Goal: Transaction & Acquisition: Purchase product/service

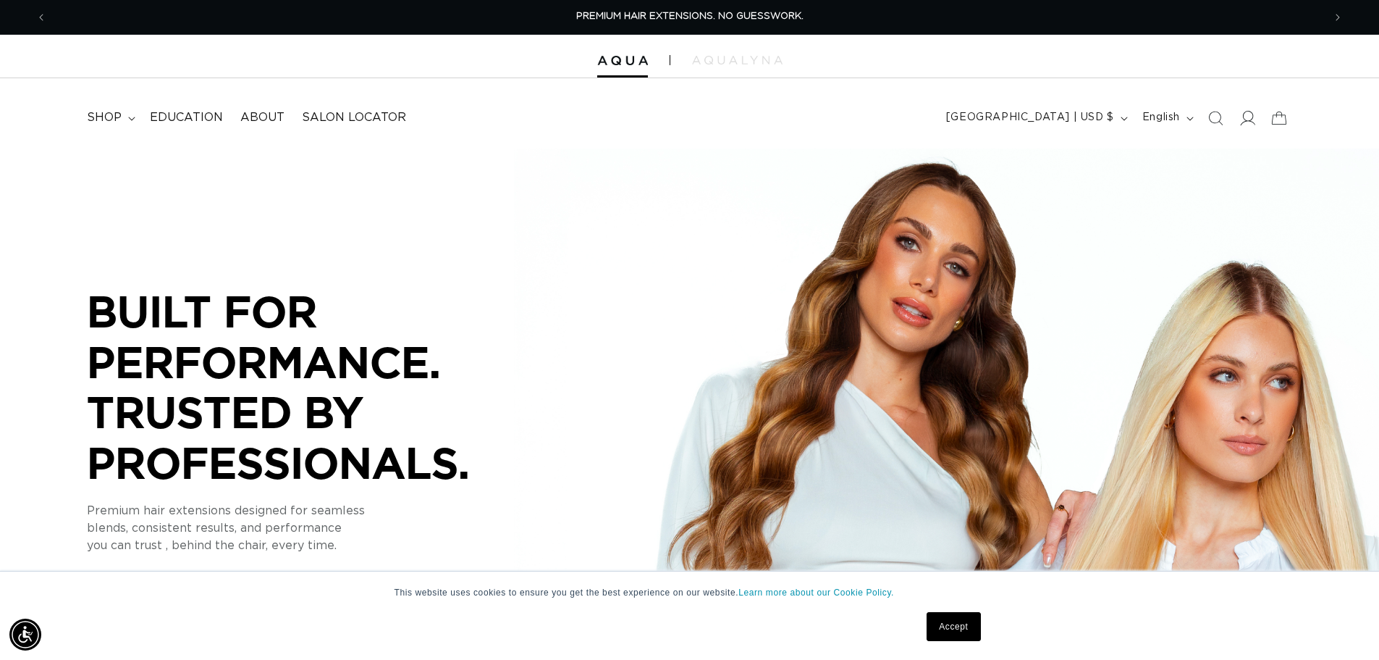
click at [1236, 120] on span at bounding box center [1247, 118] width 32 height 32
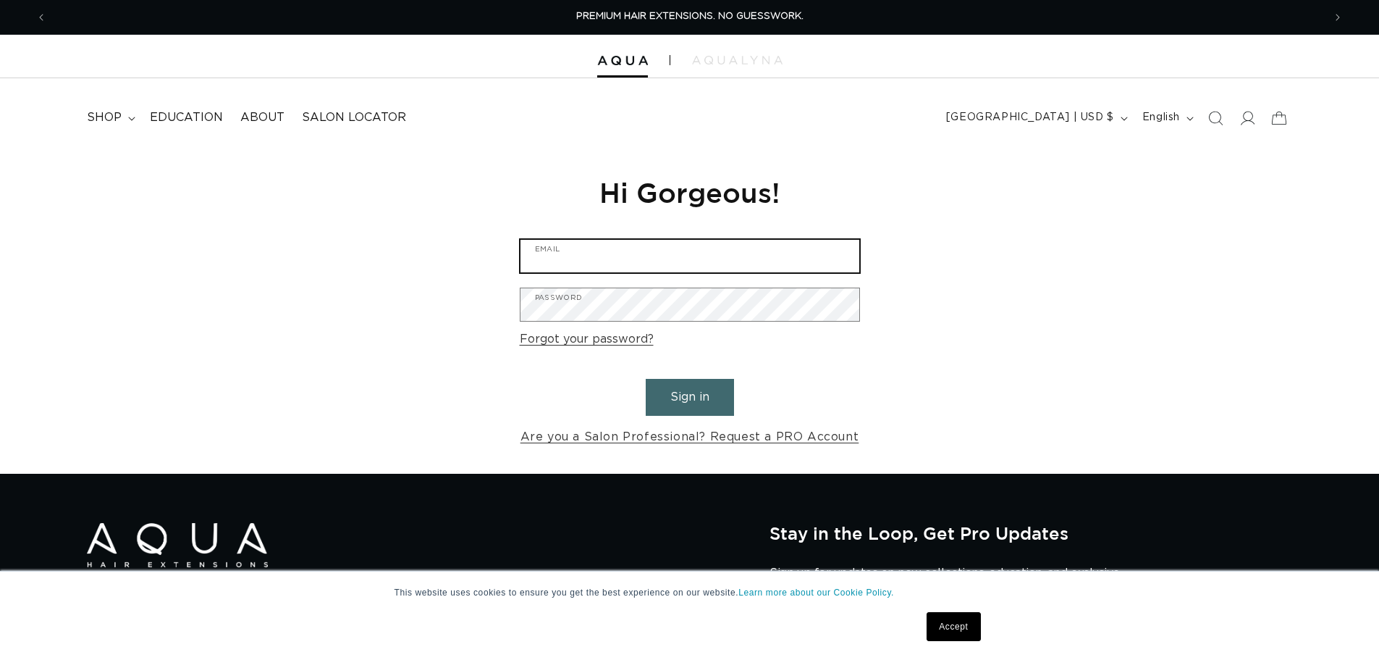
type input "salonl.14@att.net"
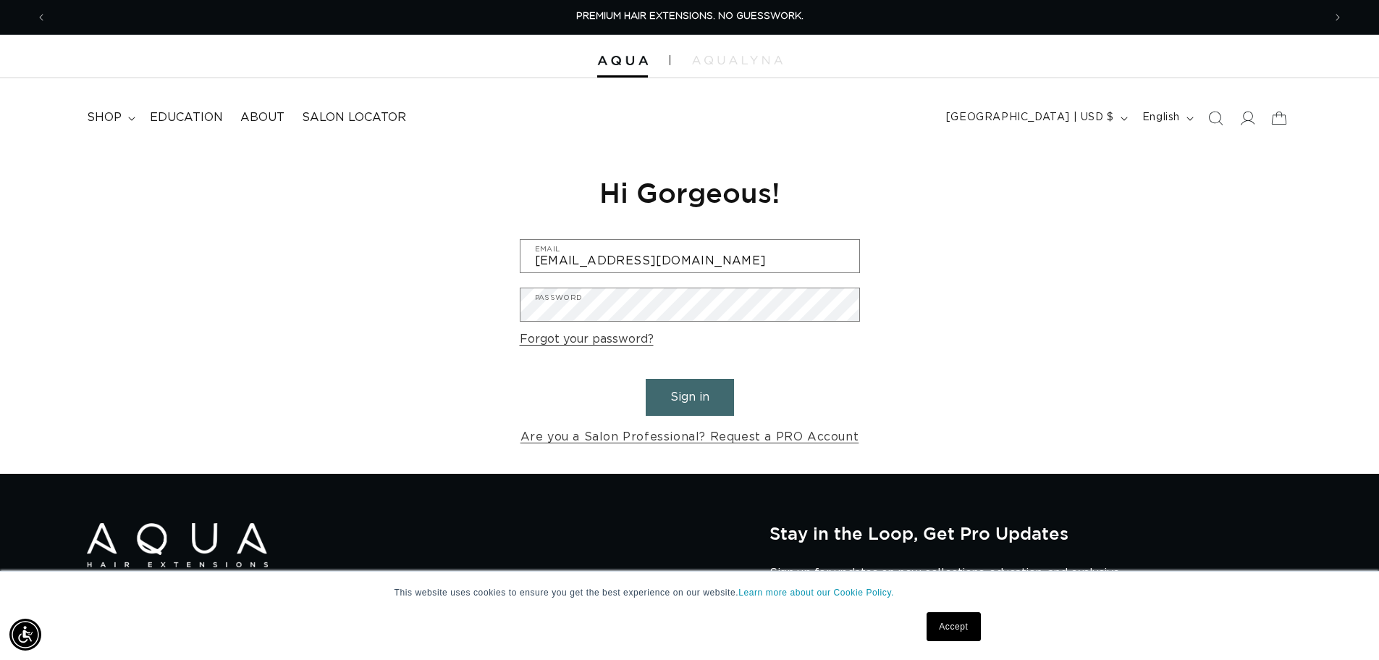
click at [707, 406] on button "Sign in" at bounding box center [690, 397] width 88 height 37
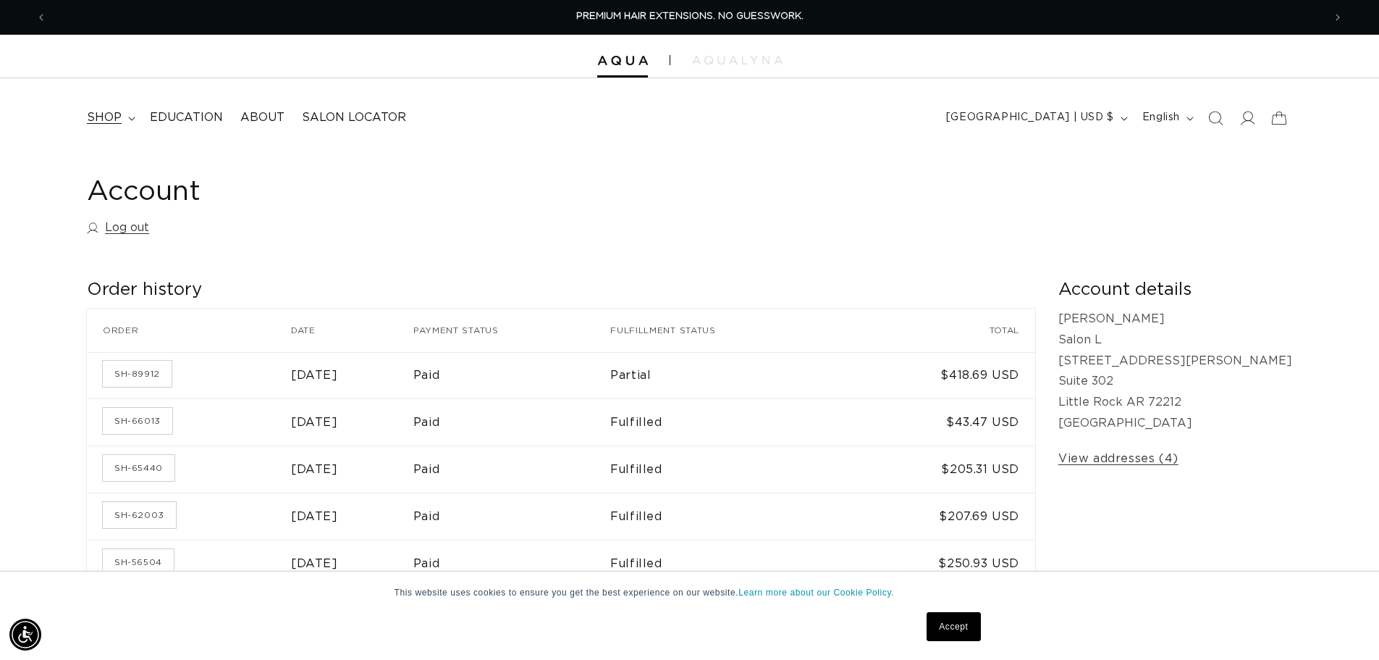
click at [106, 119] on span "shop" at bounding box center [104, 117] width 35 height 15
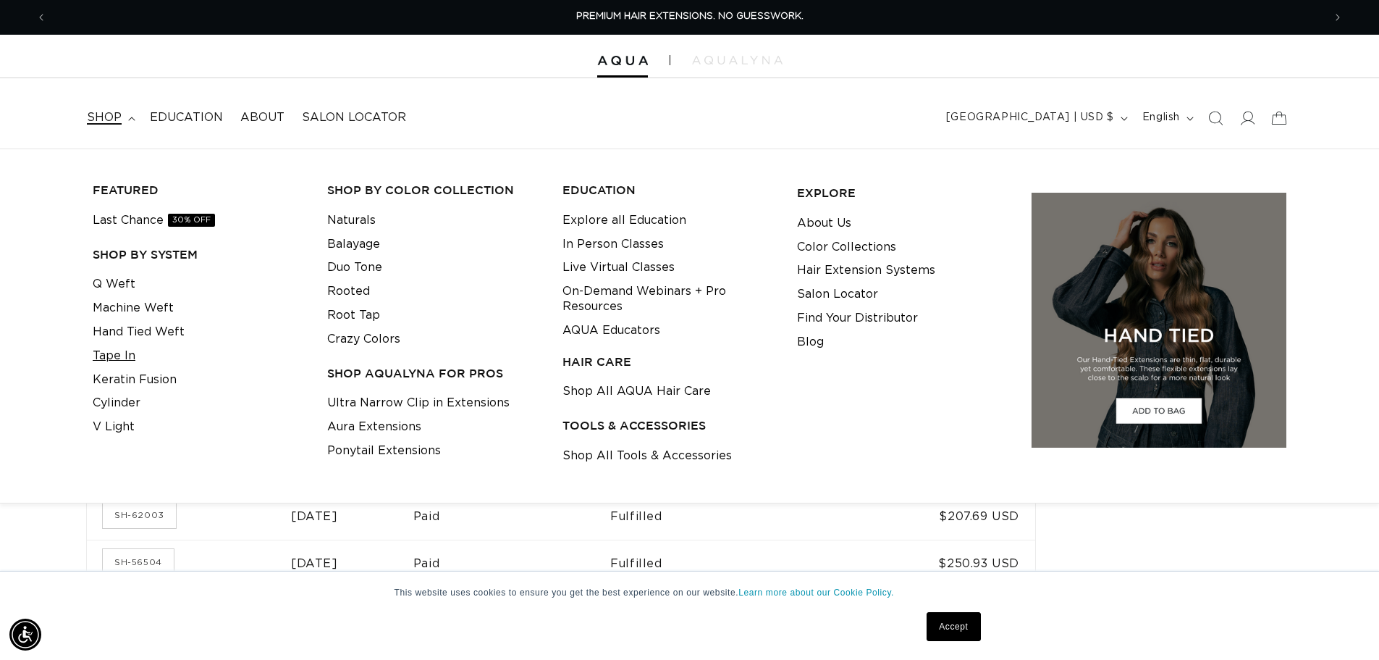
click at [125, 355] on link "Tape In" at bounding box center [114, 356] width 43 height 24
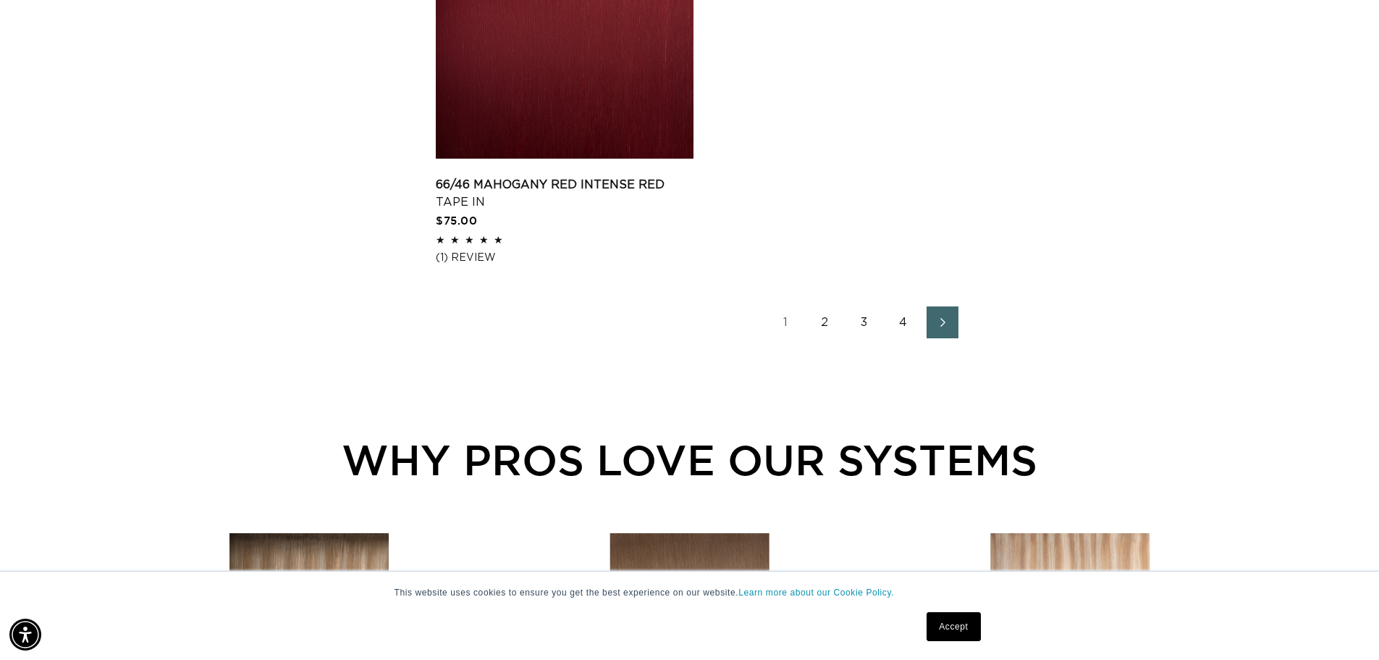
scroll to position [2751, 0]
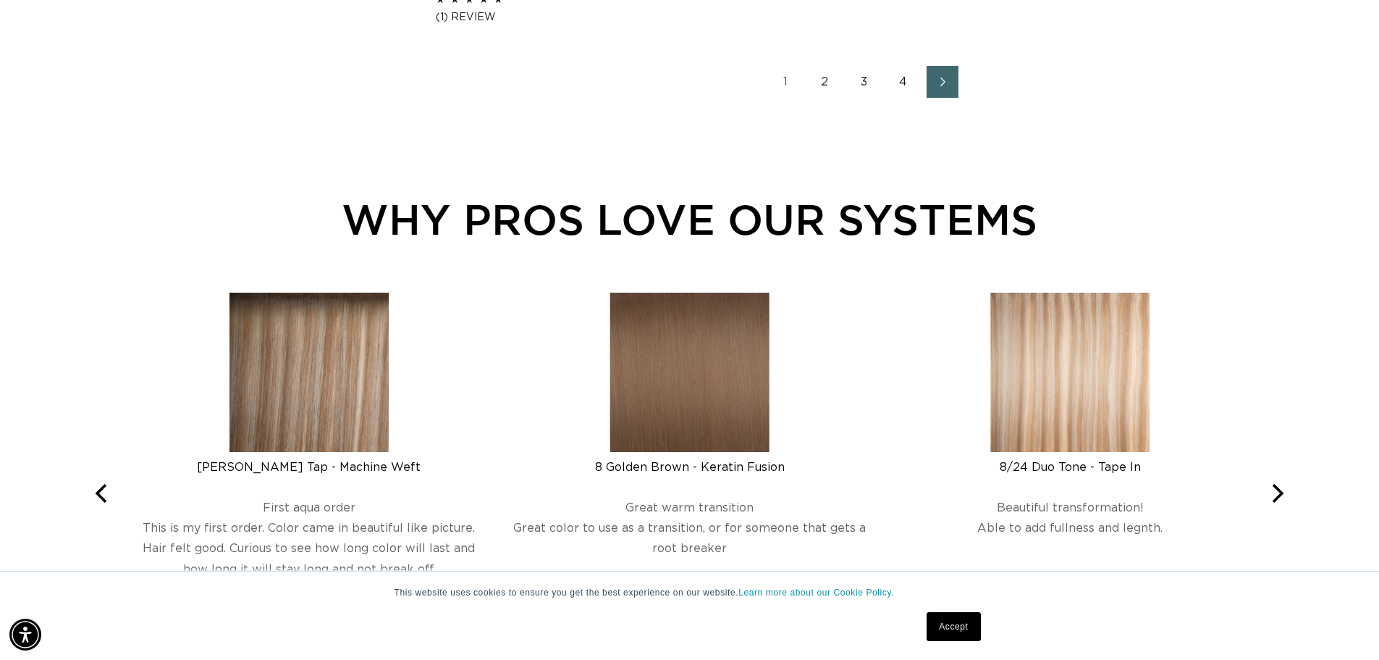
click at [827, 83] on link "2" at bounding box center [825, 82] width 32 height 32
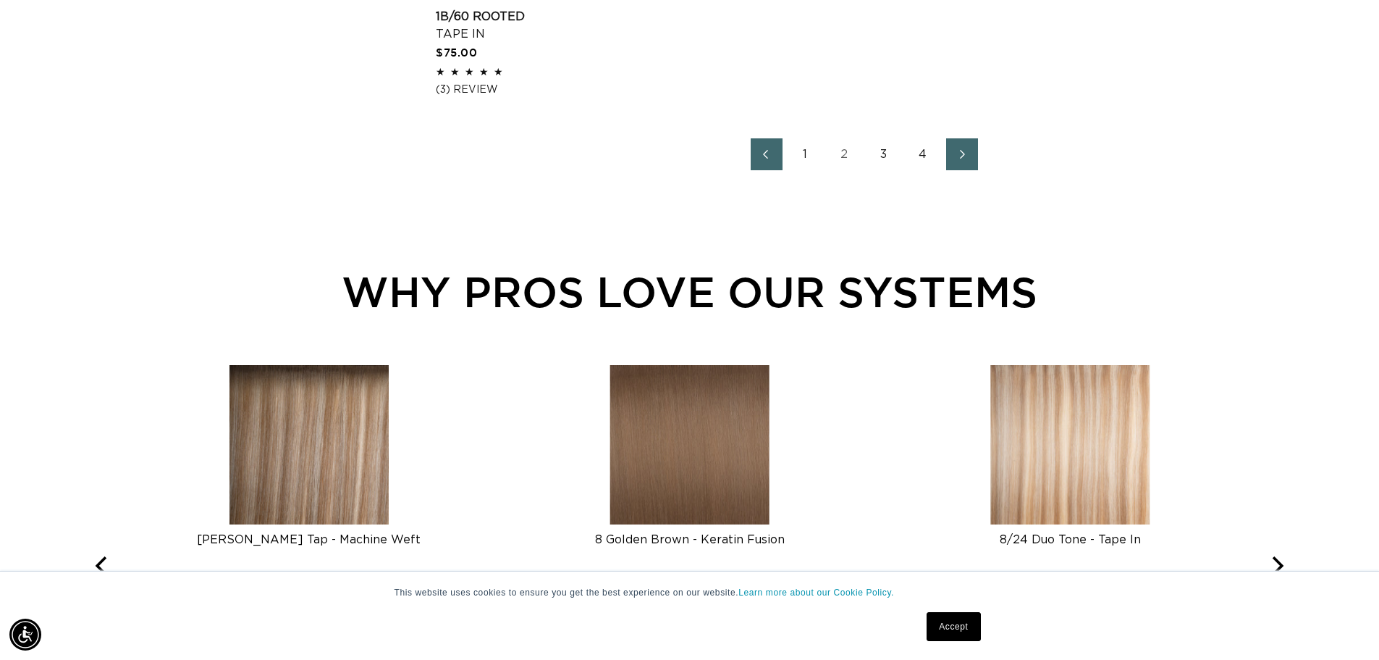
scroll to position [0, 2553]
click at [885, 155] on link "3" at bounding box center [884, 154] width 32 height 32
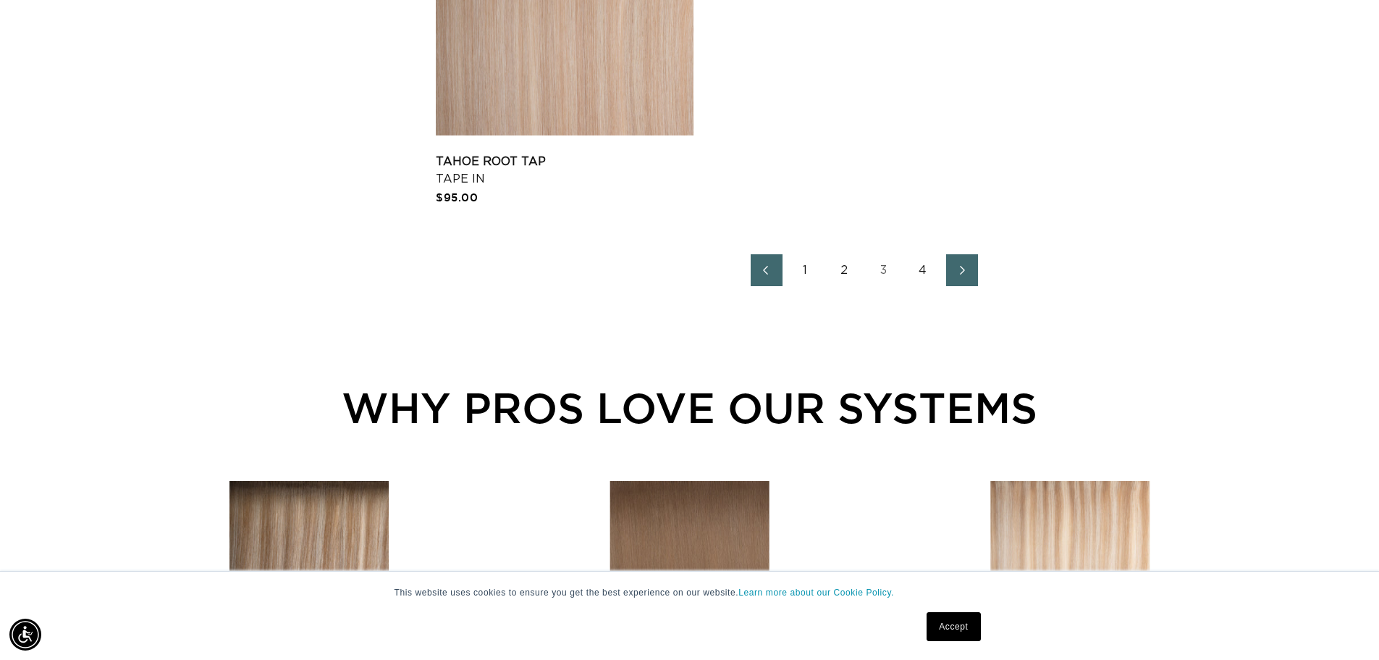
scroll to position [0, 1276]
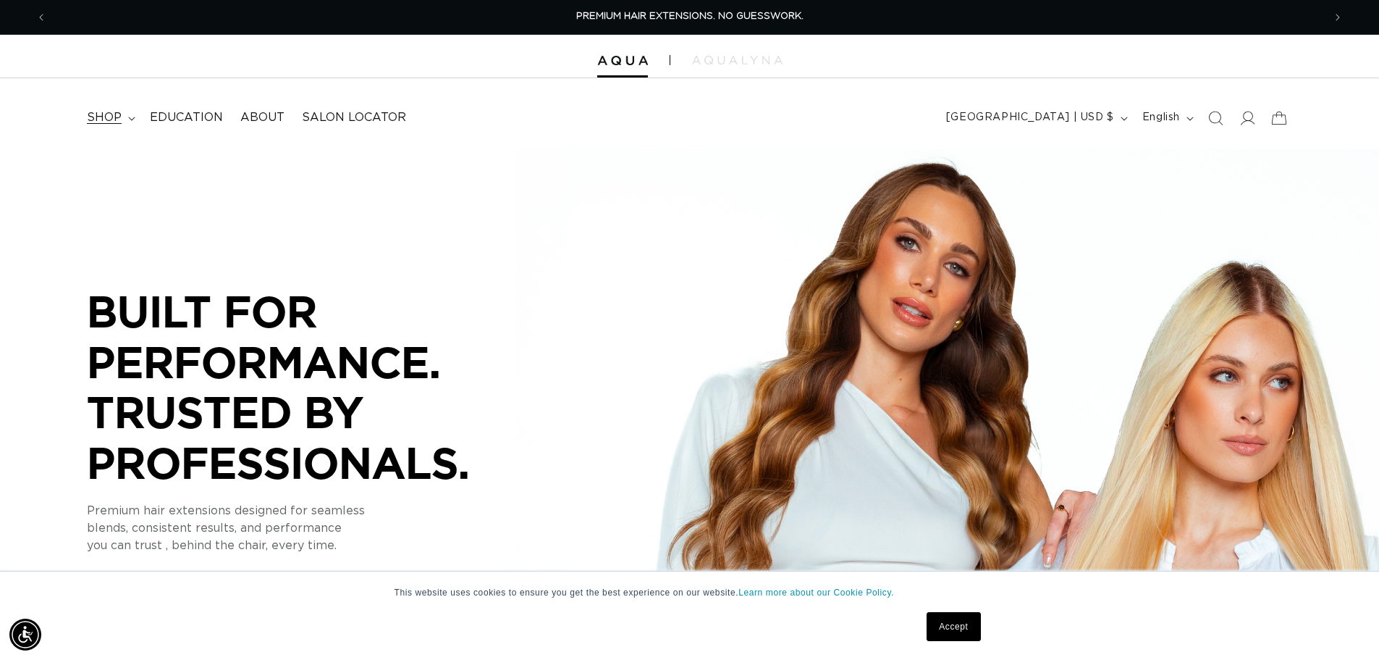
click at [123, 125] on summary "shop" at bounding box center [109, 117] width 63 height 33
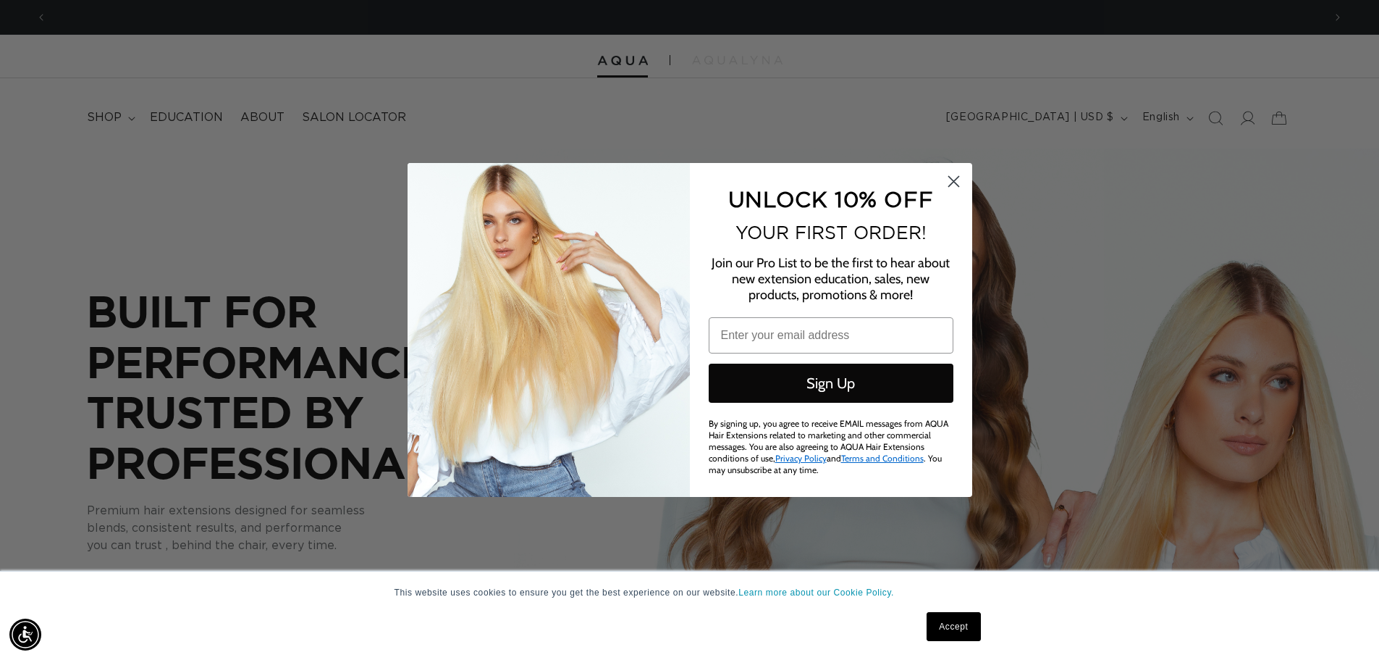
scroll to position [0, 2553]
drag, startPoint x: 953, startPoint y: 183, endPoint x: 932, endPoint y: 187, distance: 21.3
click at [953, 183] on icon "Close dialog" at bounding box center [953, 182] width 10 height 10
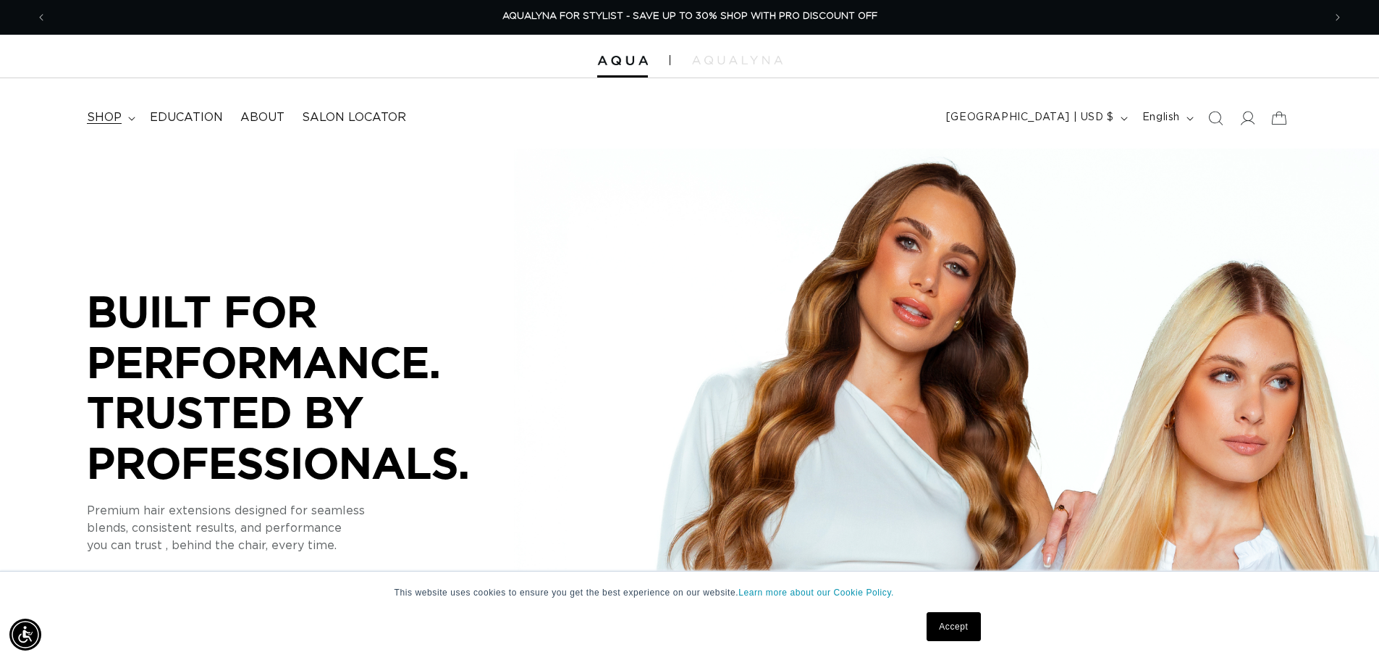
click at [117, 114] on span "shop" at bounding box center [104, 117] width 35 height 15
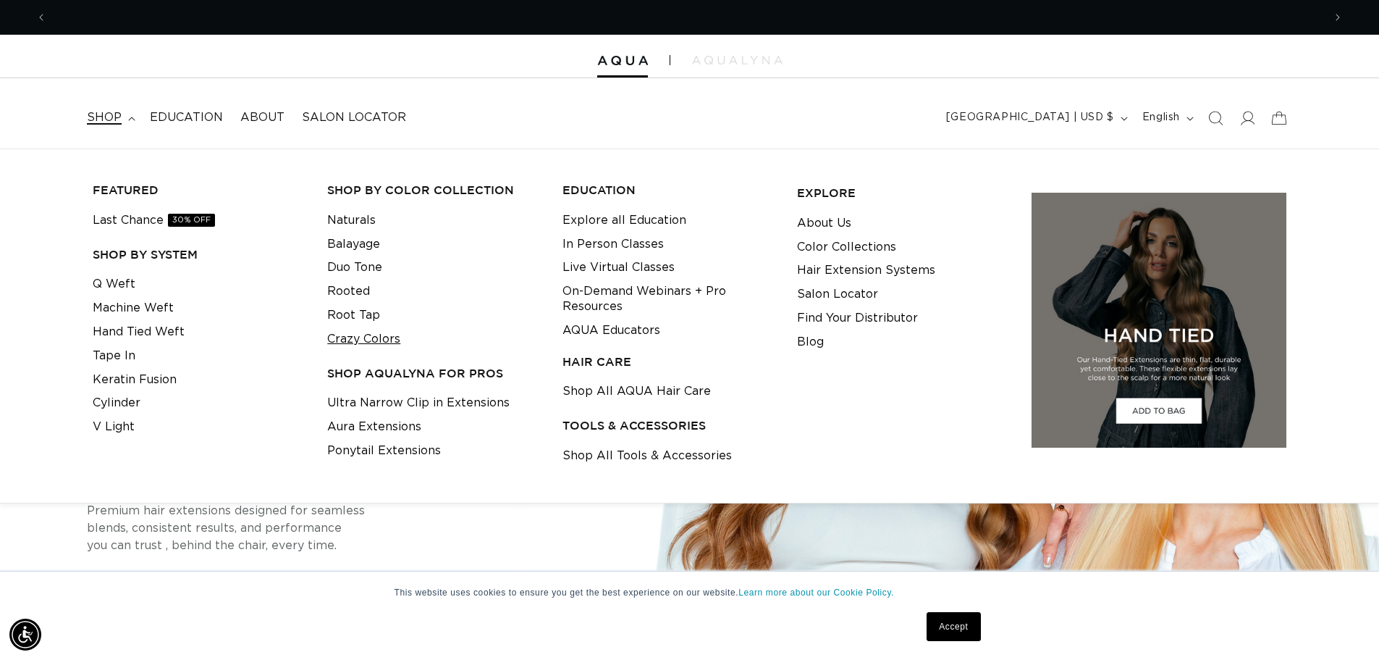
scroll to position [0, 0]
click at [374, 333] on link "Crazy Colors" at bounding box center [363, 339] width 73 height 24
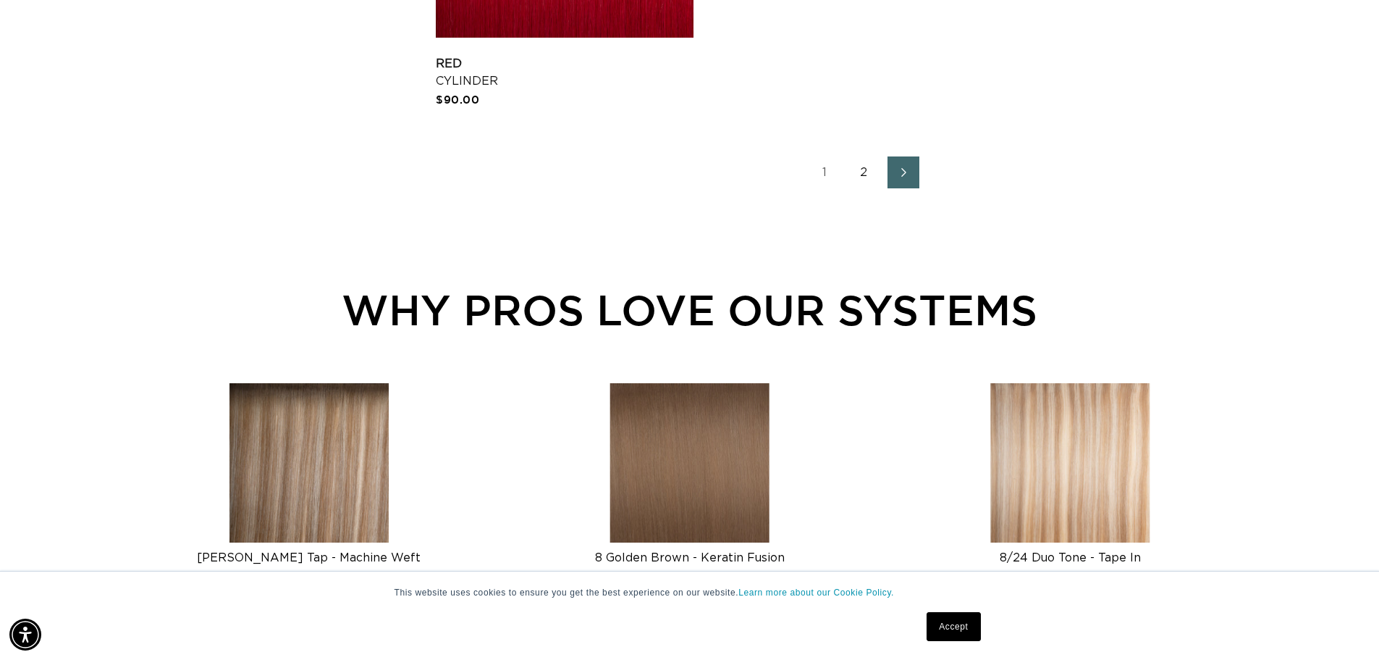
scroll to position [2606, 0]
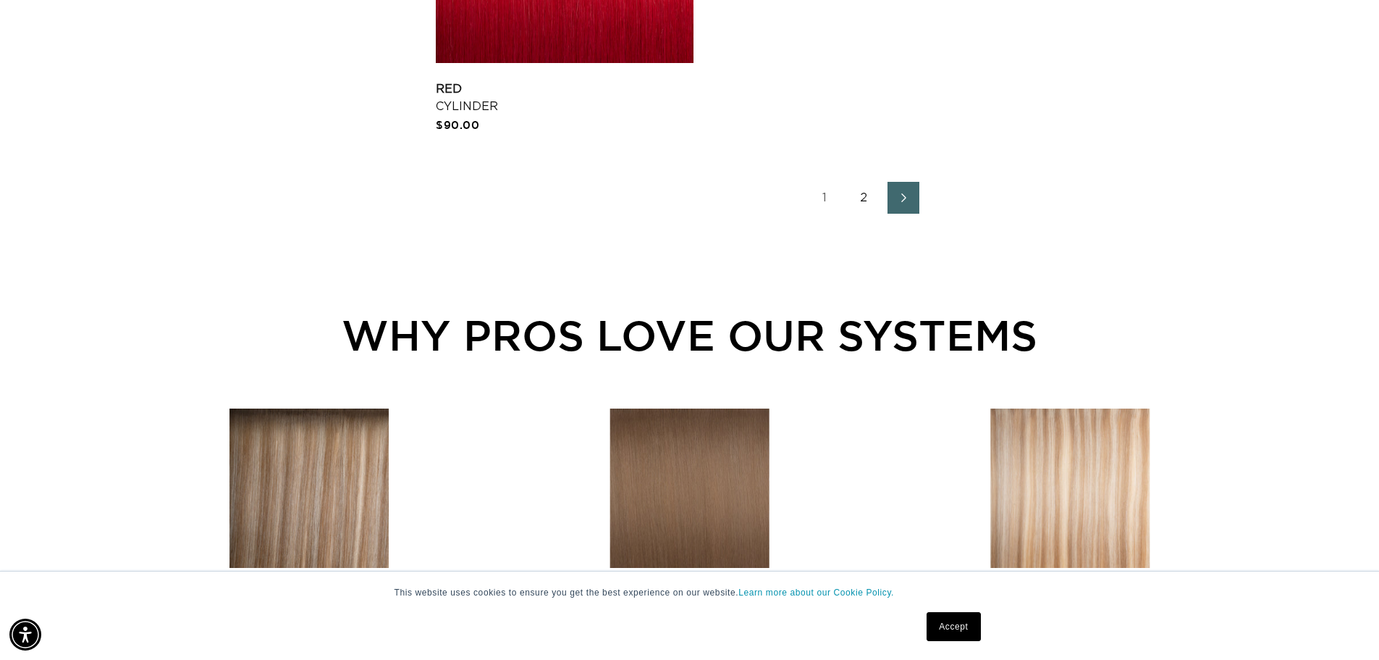
click at [868, 198] on link "2" at bounding box center [864, 198] width 32 height 32
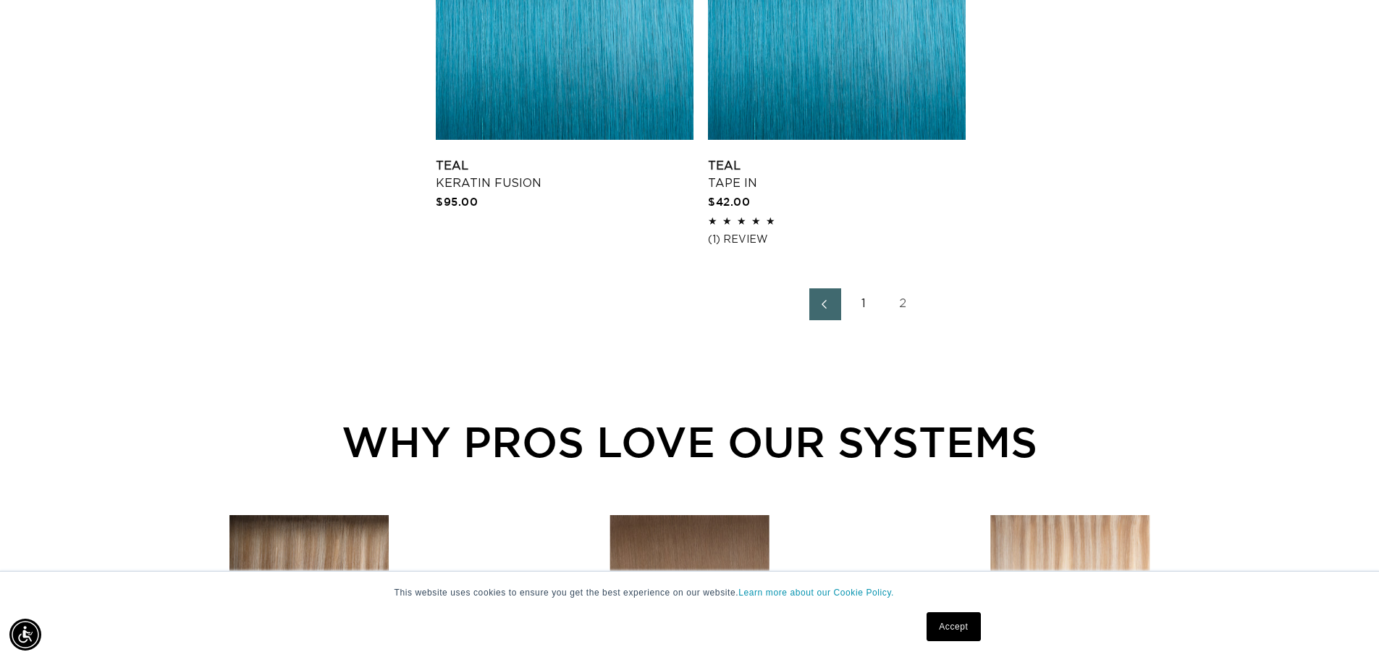
scroll to position [1376, 0]
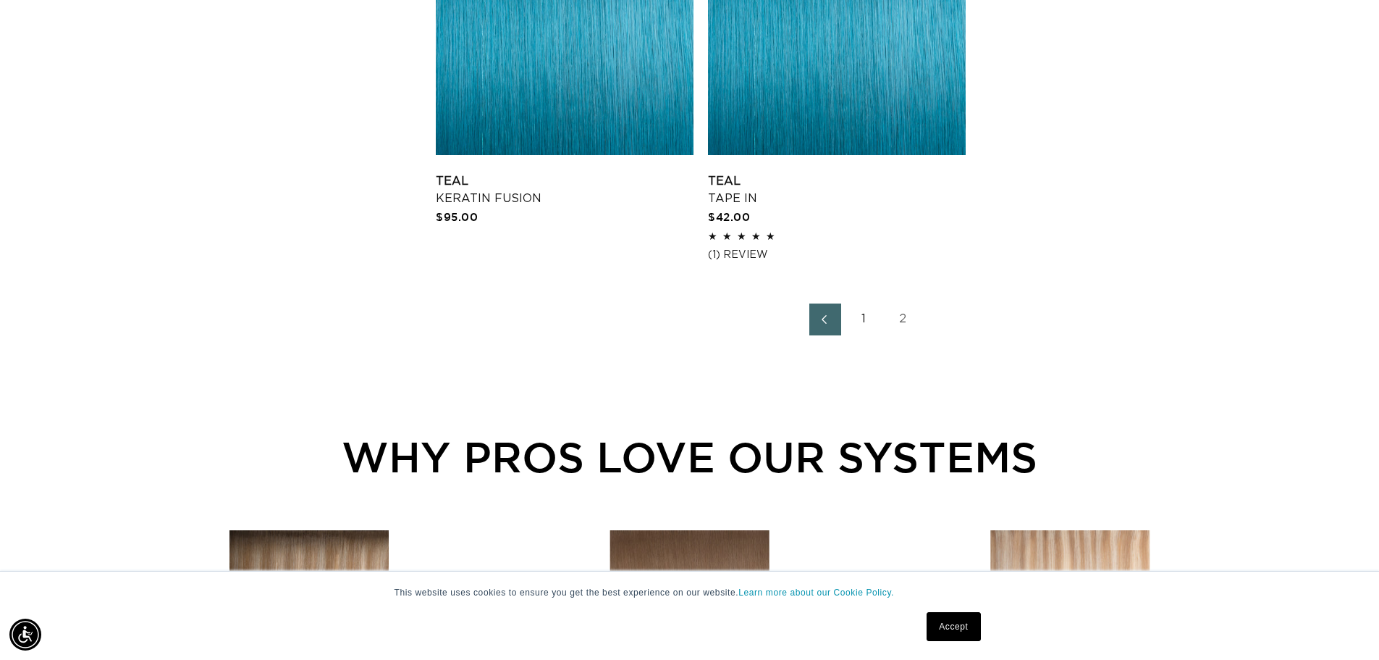
click at [859, 314] on link "1" at bounding box center [864, 319] width 32 height 32
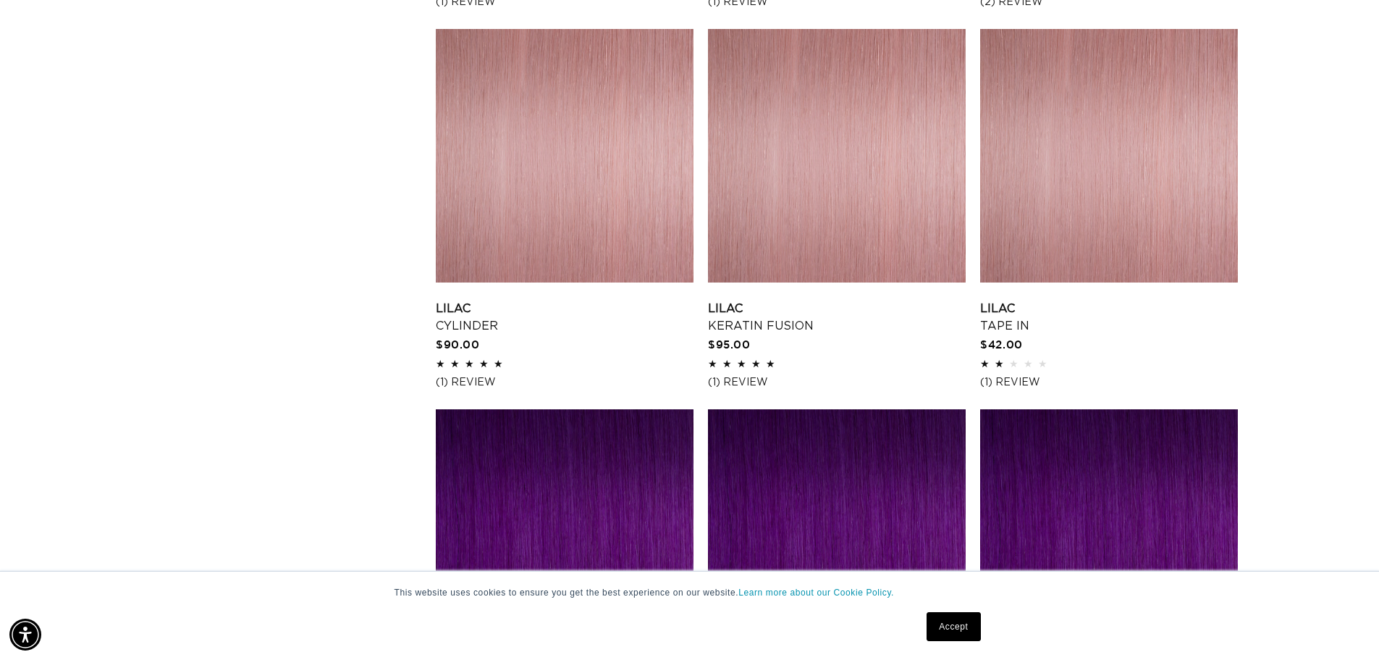
scroll to position [1247, 0]
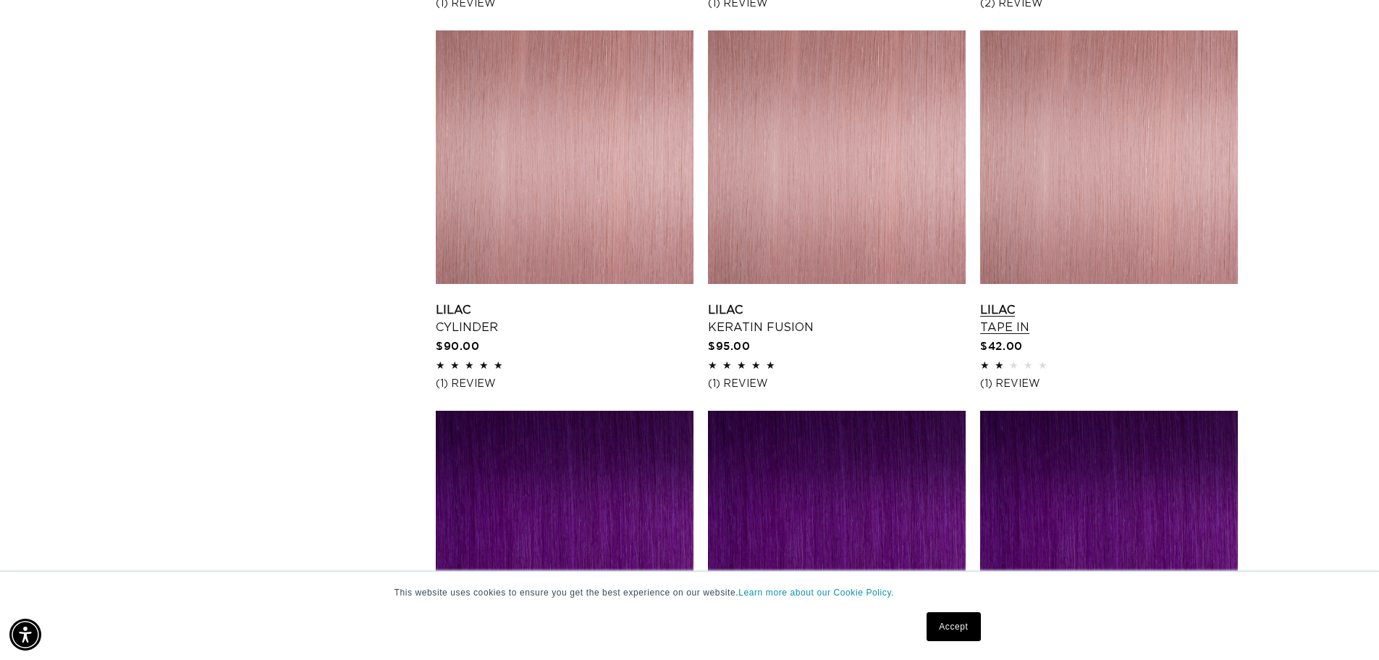
click at [1157, 301] on link "Lilac Tape In" at bounding box center [1109, 318] width 258 height 35
